Goal: Transaction & Acquisition: Purchase product/service

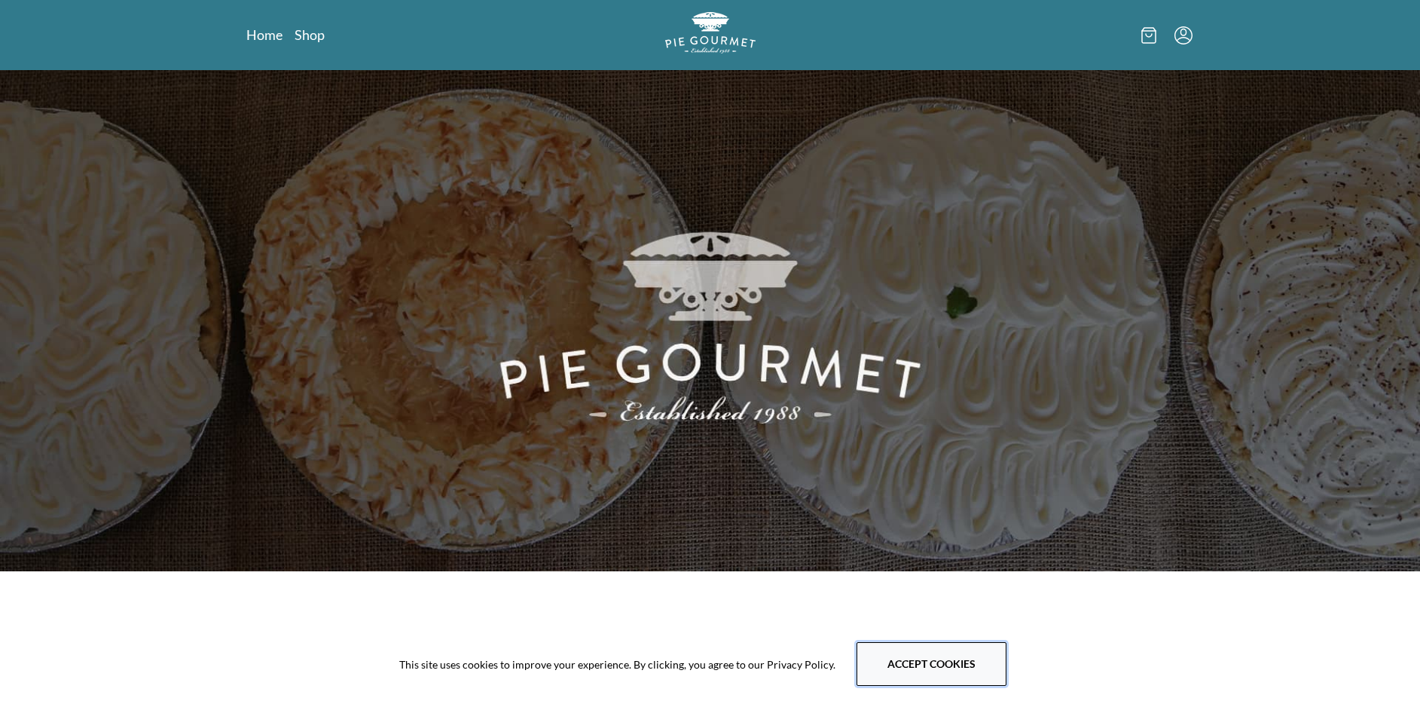
click at [922, 665] on button "Accept cookies" at bounding box center [931, 664] width 150 height 44
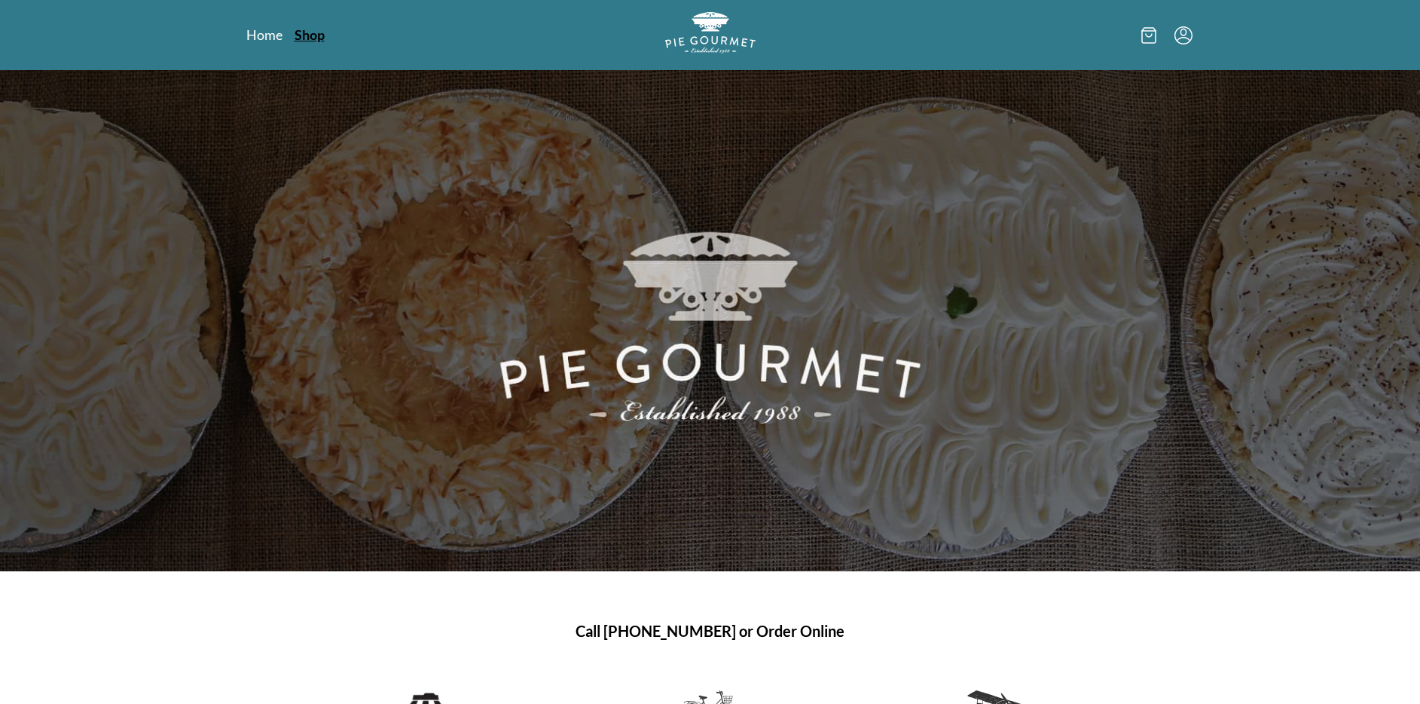
click at [313, 36] on link "Shop" at bounding box center [310, 35] width 30 height 18
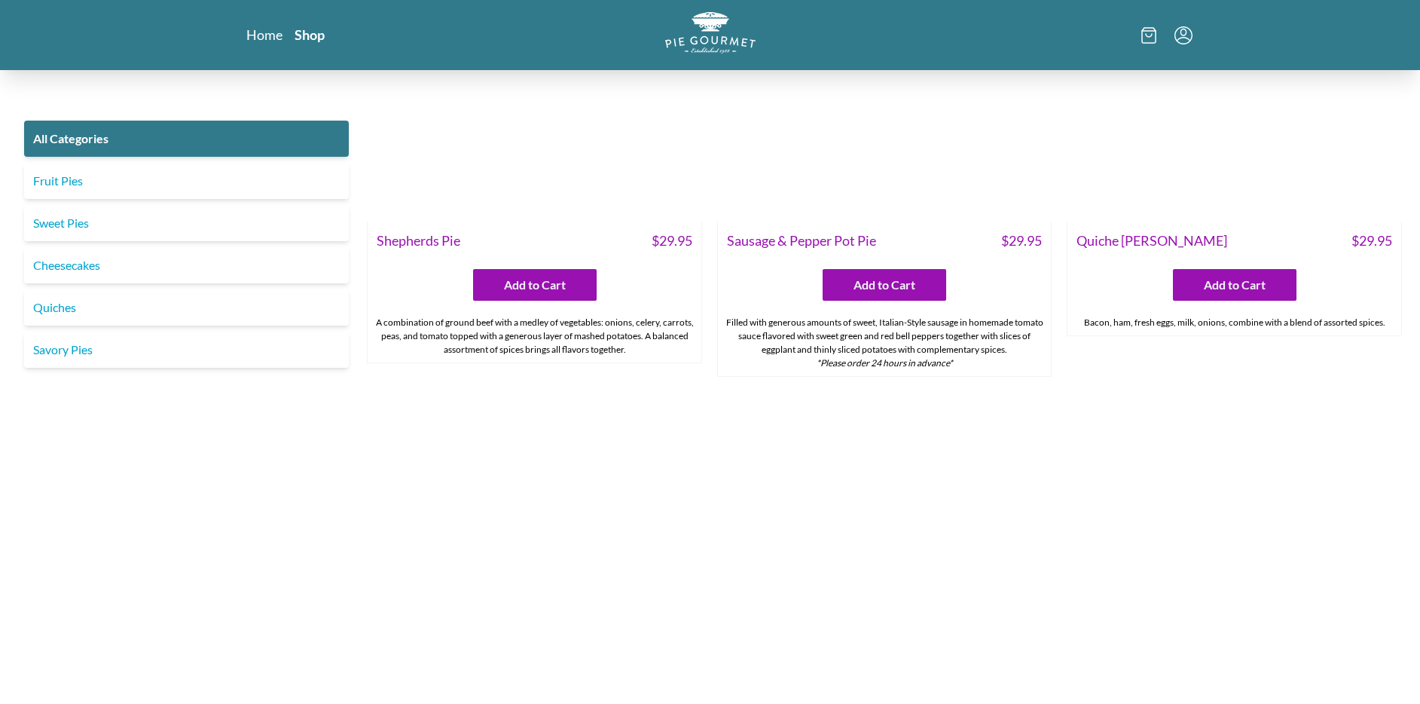
scroll to position [2172, 0]
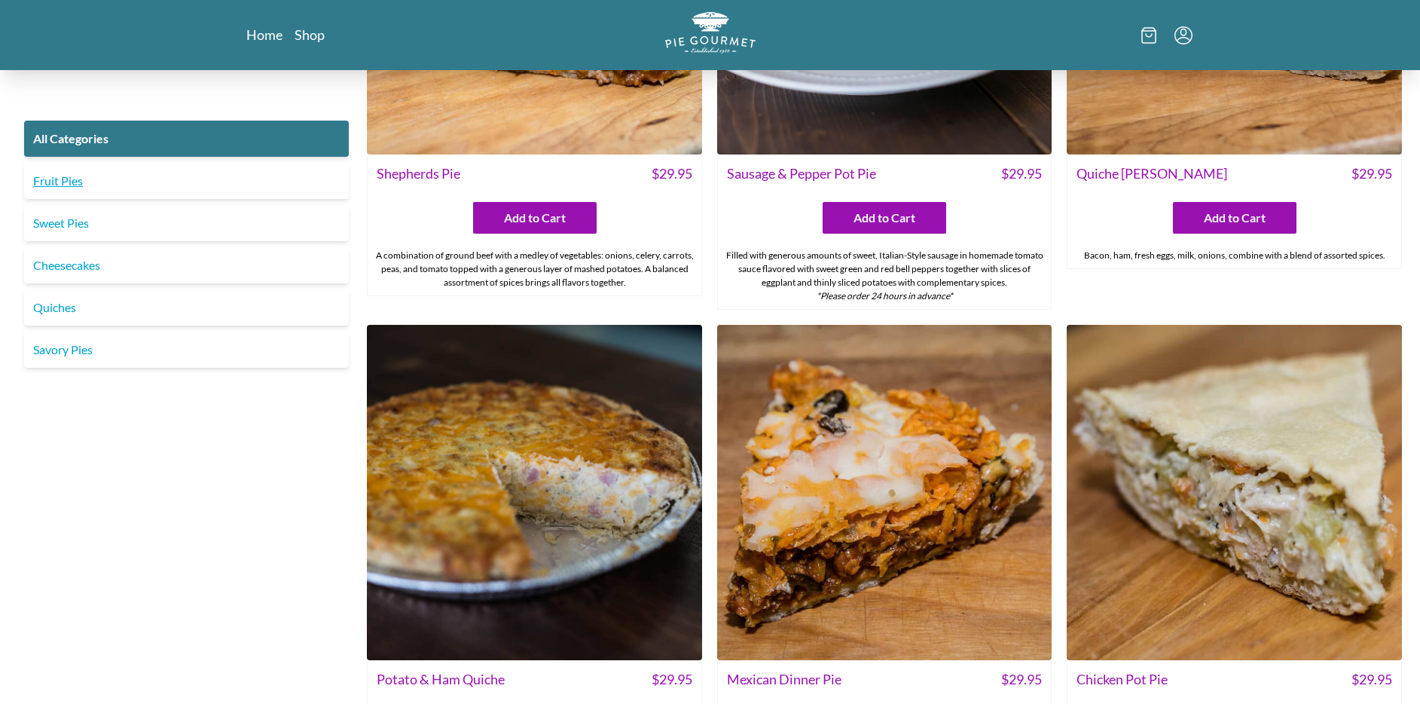
click at [55, 181] on link "Fruit Pies" at bounding box center [186, 181] width 325 height 36
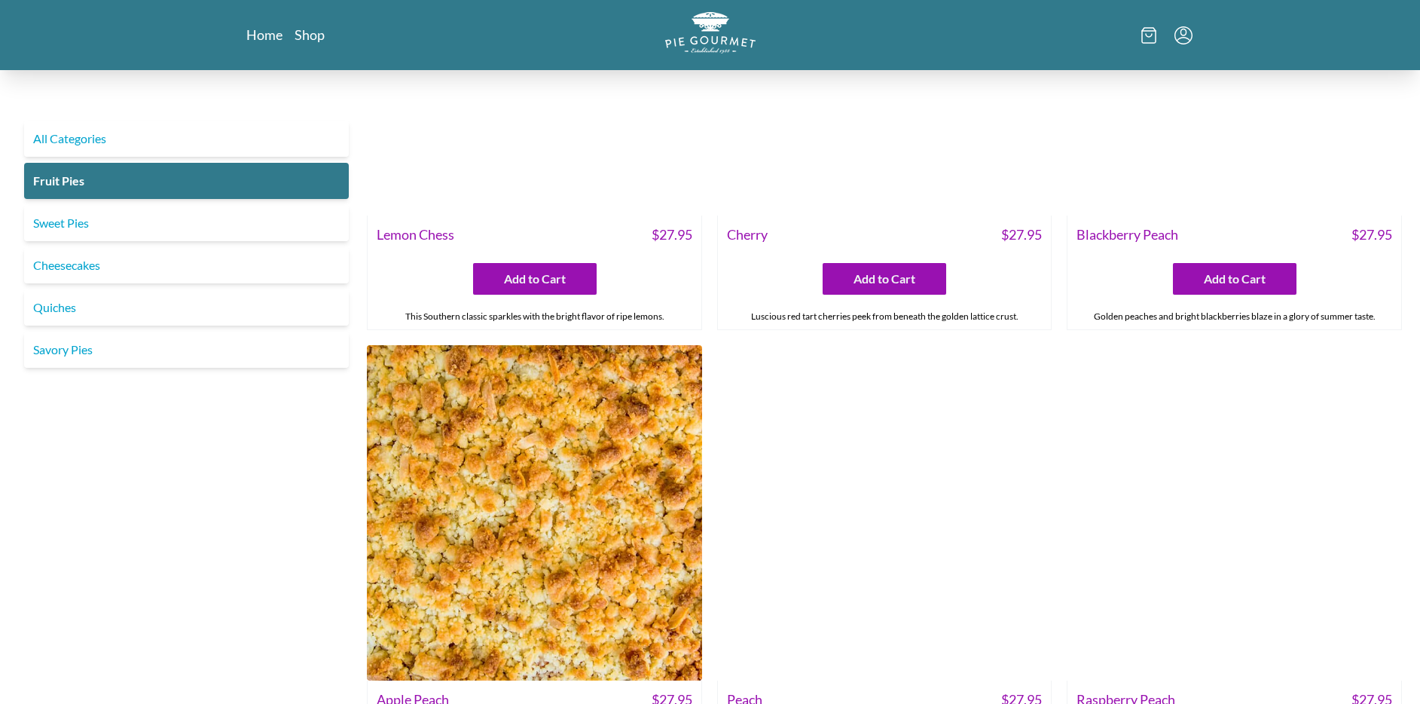
scroll to position [794, 0]
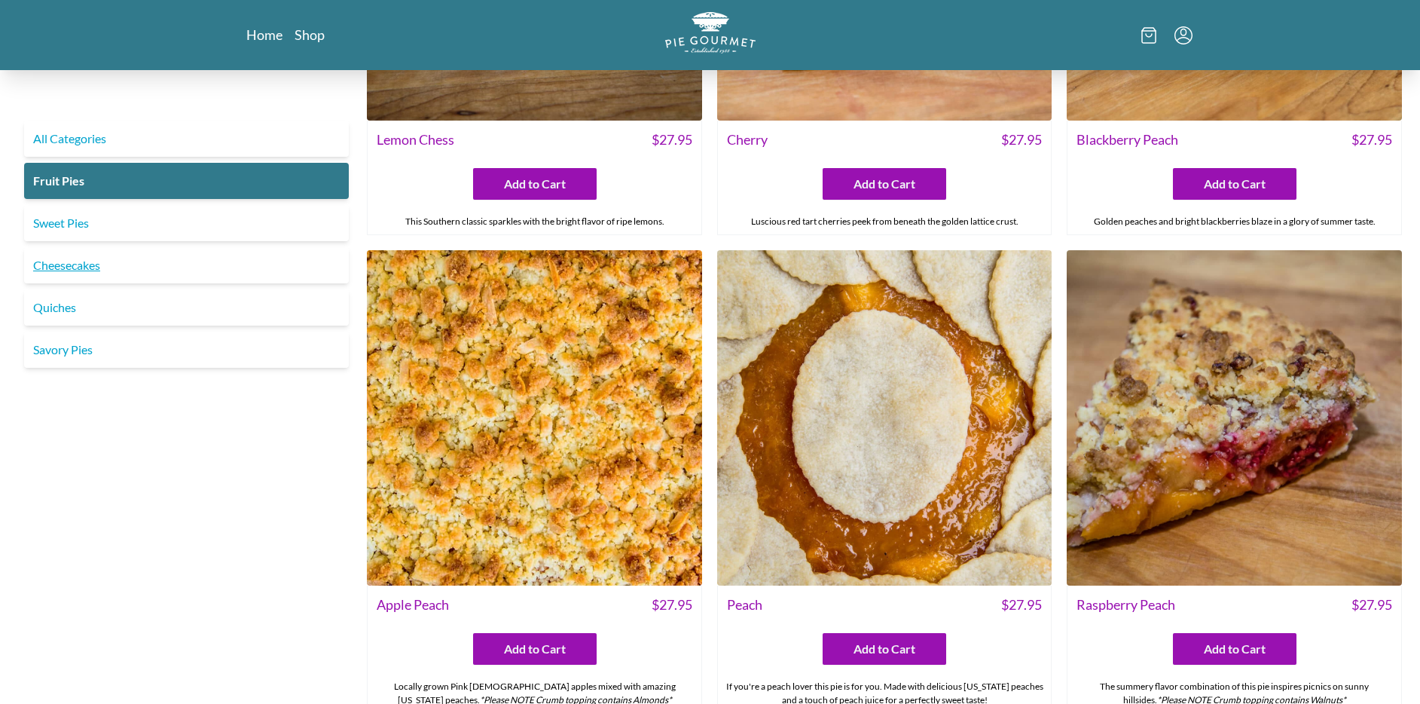
click at [87, 264] on link "Cheesecakes" at bounding box center [186, 265] width 325 height 36
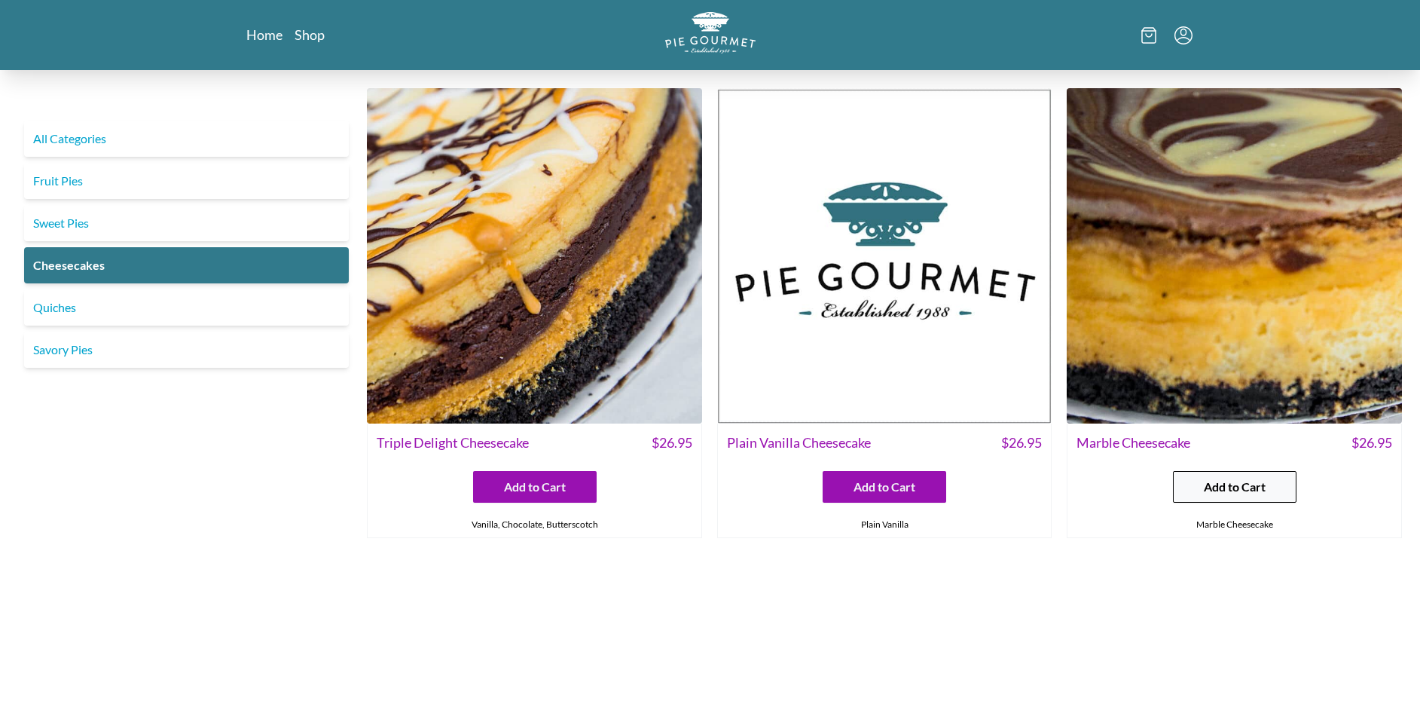
click at [1228, 479] on span "Add to Cart" at bounding box center [1235, 487] width 62 height 18
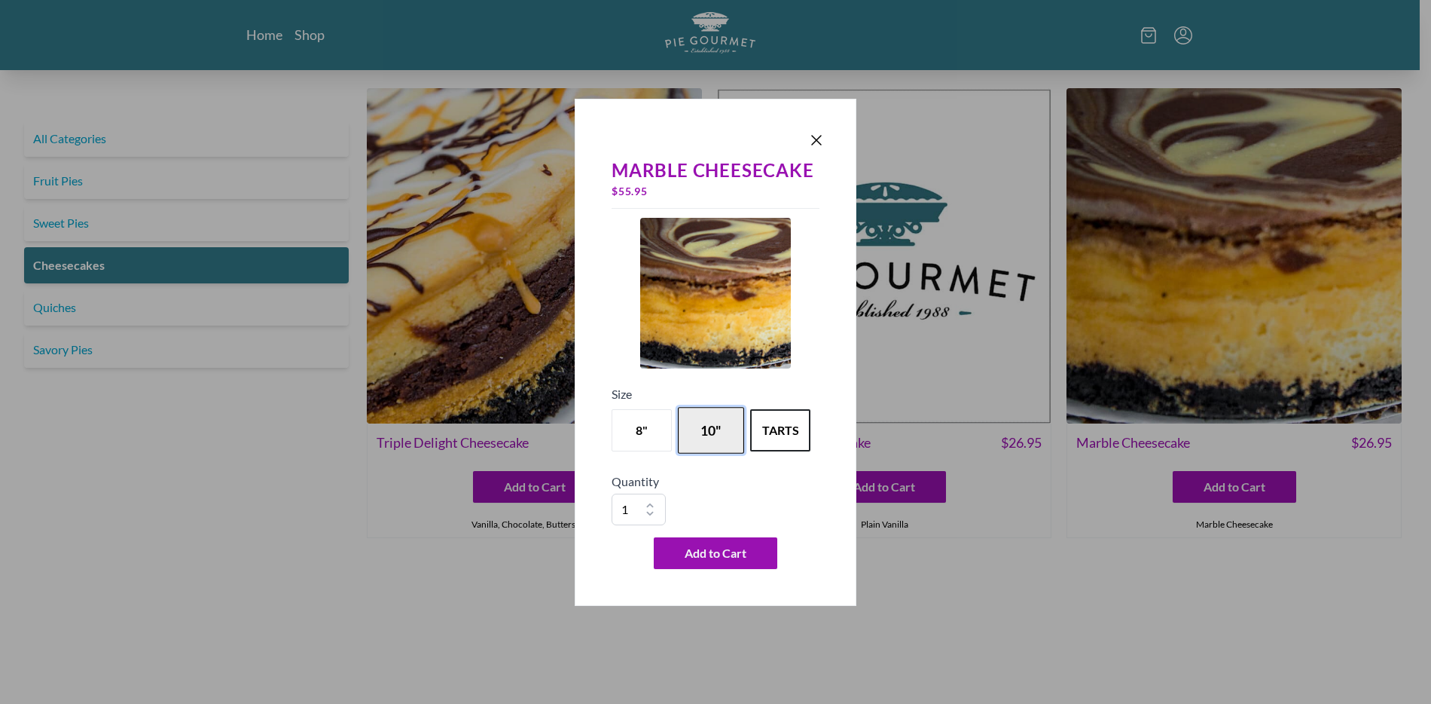
click at [708, 419] on button "10"" at bounding box center [711, 430] width 66 height 47
click at [716, 551] on span "Add to Cart" at bounding box center [716, 553] width 62 height 18
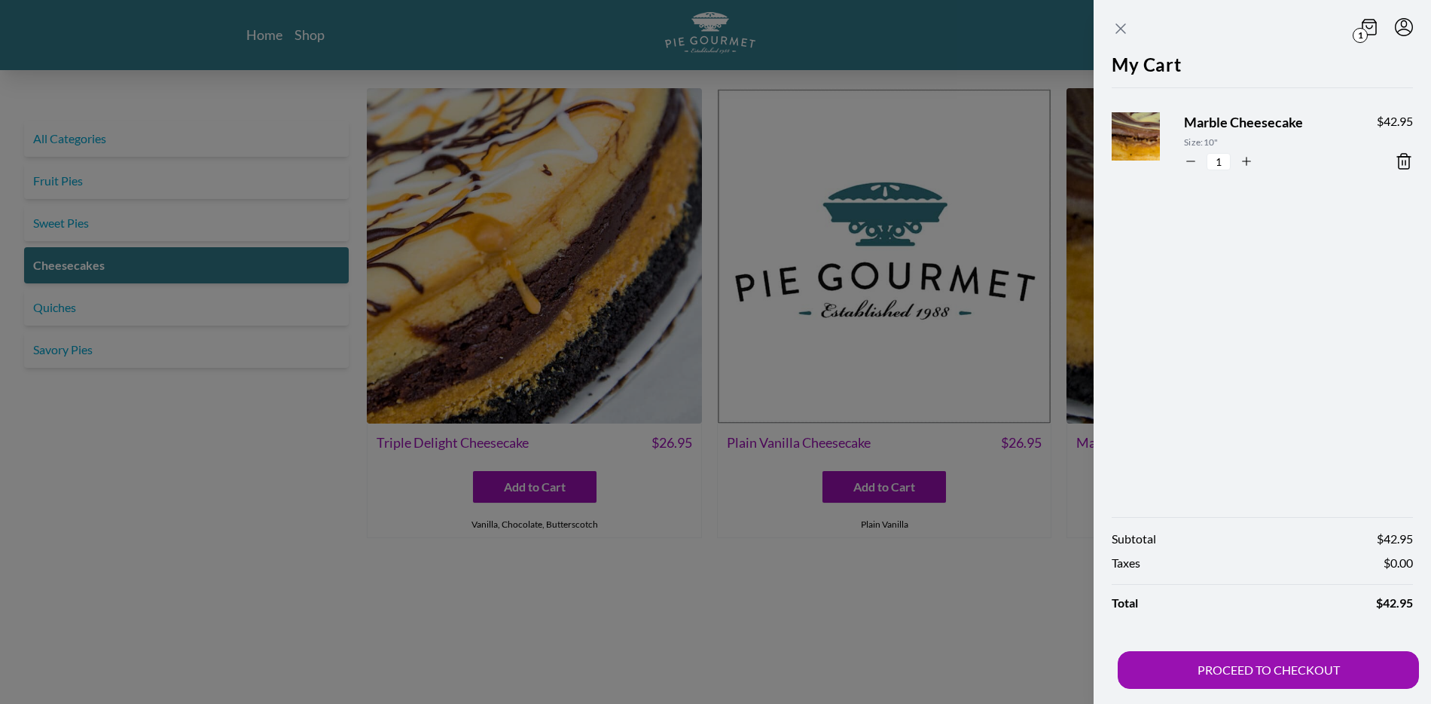
click at [1122, 29] on icon "Close panel" at bounding box center [1120, 28] width 9 height 9
